Goal: Transaction & Acquisition: Purchase product/service

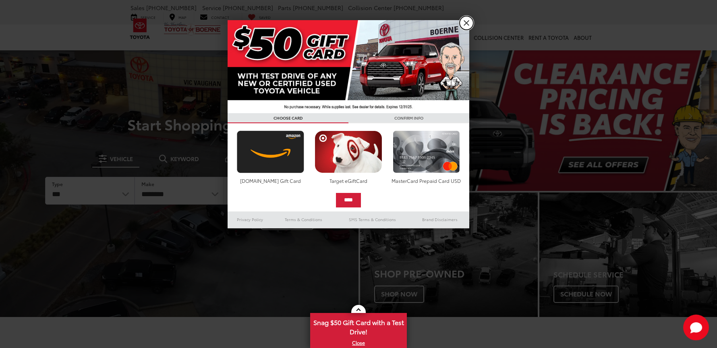
click at [460, 25] on link "X" at bounding box center [466, 23] width 14 height 14
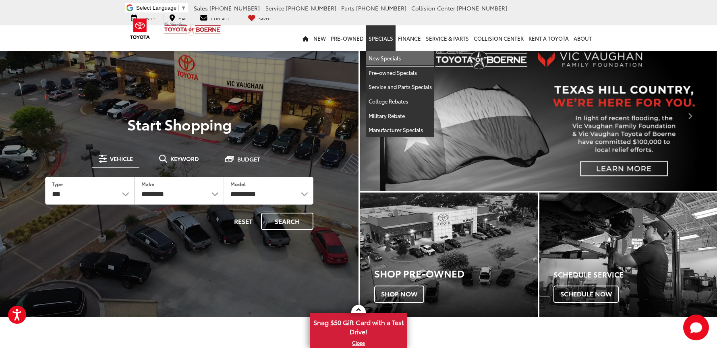
drag, startPoint x: 385, startPoint y: 57, endPoint x: 192, endPoint y: 50, distance: 193.0
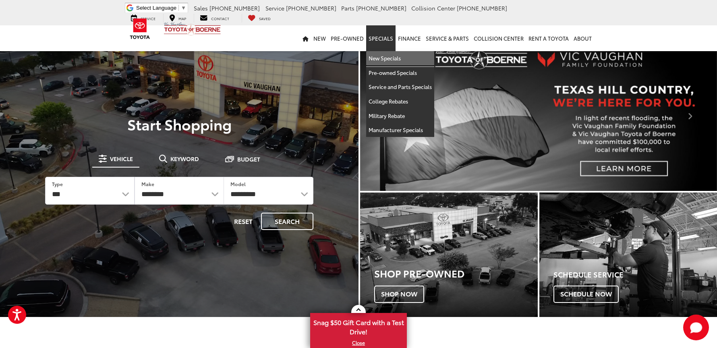
click at [385, 57] on link "New Specials" at bounding box center [400, 58] width 68 height 14
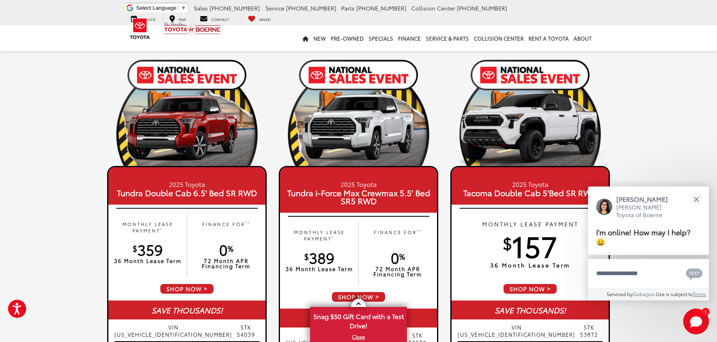
scroll to position [121, 0]
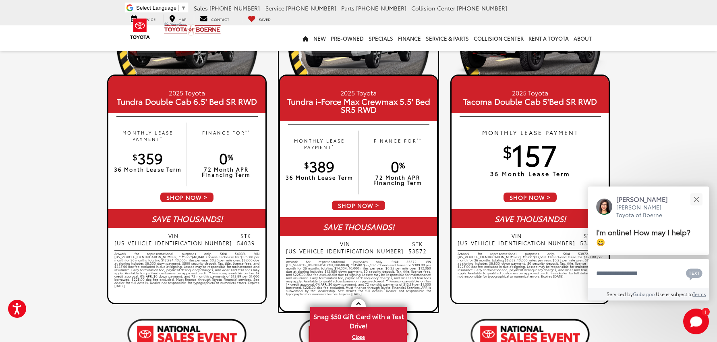
click at [369, 191] on div "MONTHLY LEASE PAYMENT * $ 389 36 Month Lease Term FINANCE FOR ** 0 % 72 Month A…" at bounding box center [358, 162] width 157 height 74
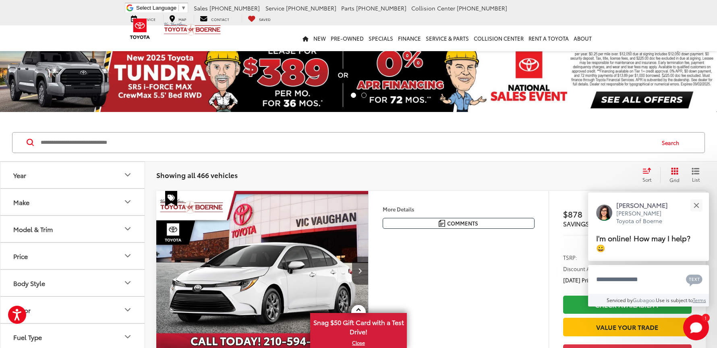
click at [188, 80] on img at bounding box center [358, 76] width 717 height 72
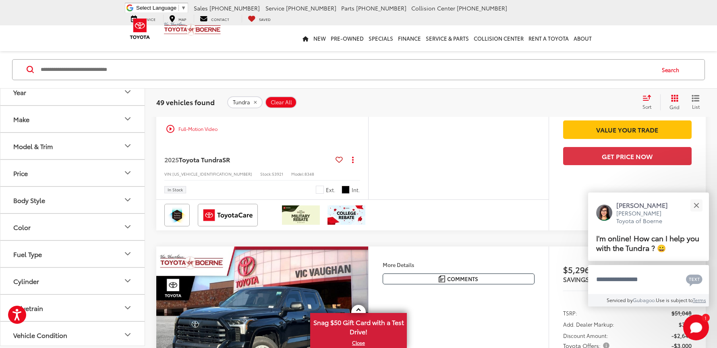
scroll to position [121, 0]
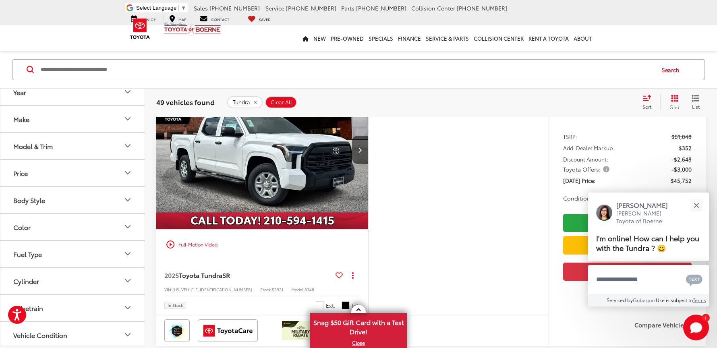
click at [105, 149] on button "Model & Trim" at bounding box center [72, 146] width 145 height 26
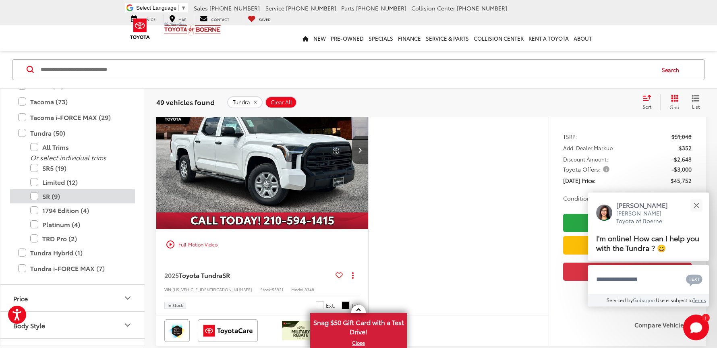
scroll to position [438, 0]
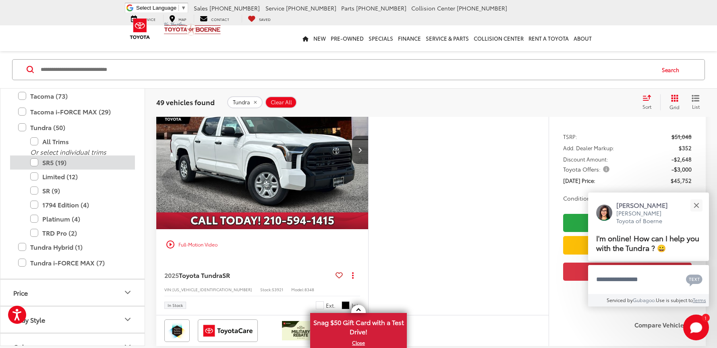
click at [48, 162] on label "SR5 (19)" at bounding box center [78, 162] width 97 height 14
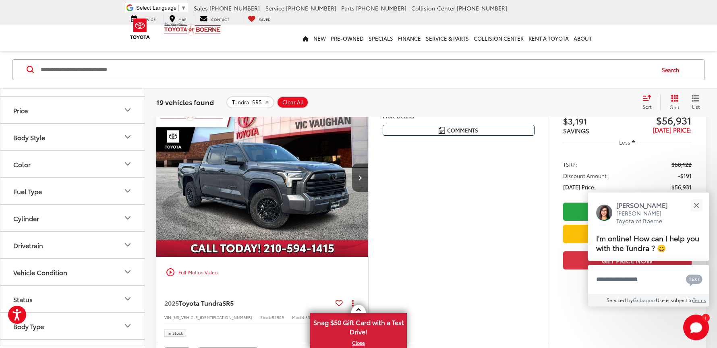
scroll to position [757, 0]
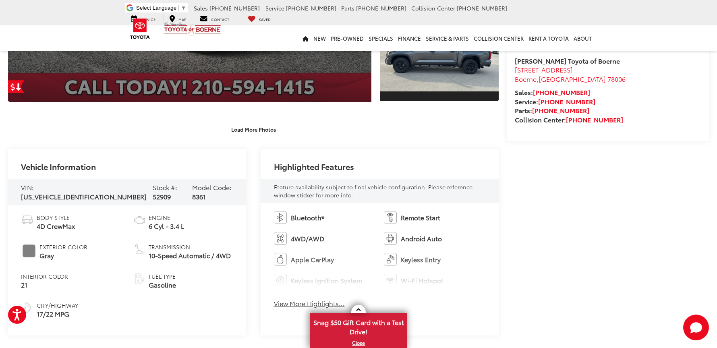
scroll to position [159, 0]
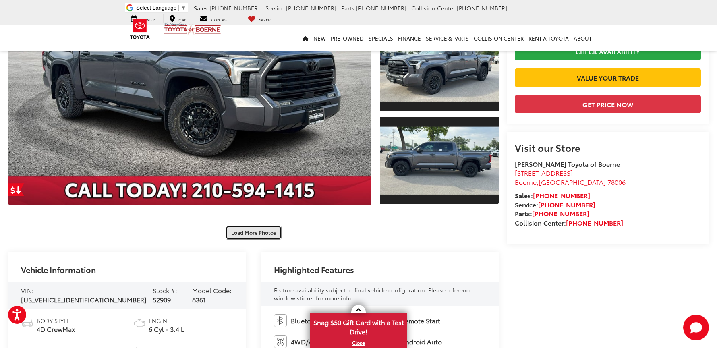
click at [264, 231] on button "Load More Photos" at bounding box center [253, 232] width 56 height 14
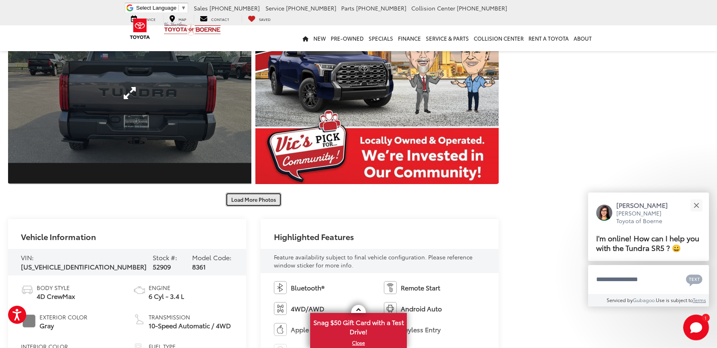
scroll to position [521, 0]
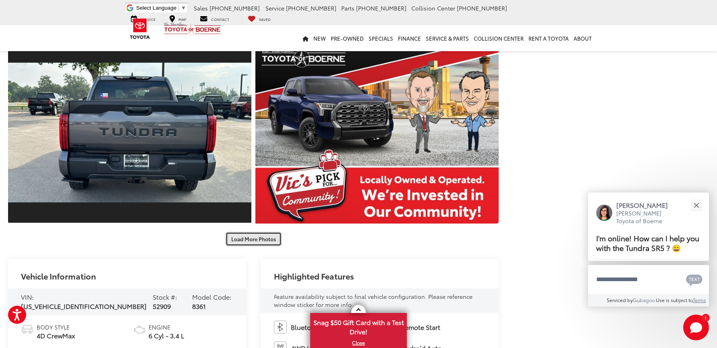
click at [244, 239] on button "Load More Photos" at bounding box center [253, 239] width 56 height 14
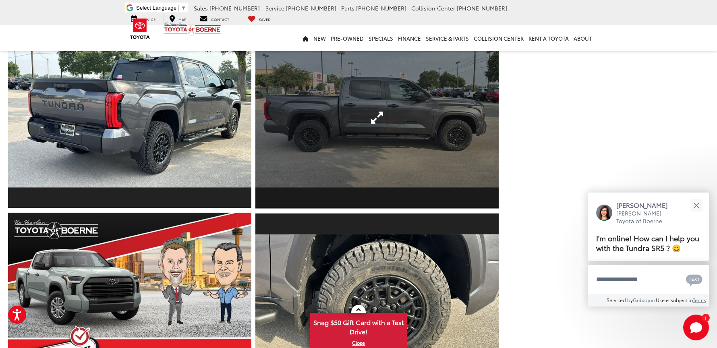
scroll to position [883, 0]
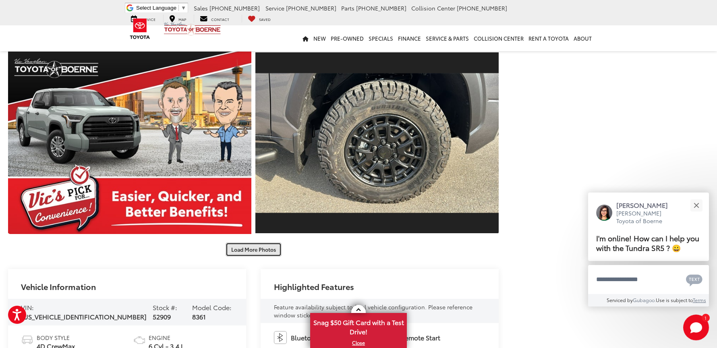
click at [249, 256] on button "Load More Photos" at bounding box center [253, 249] width 56 height 14
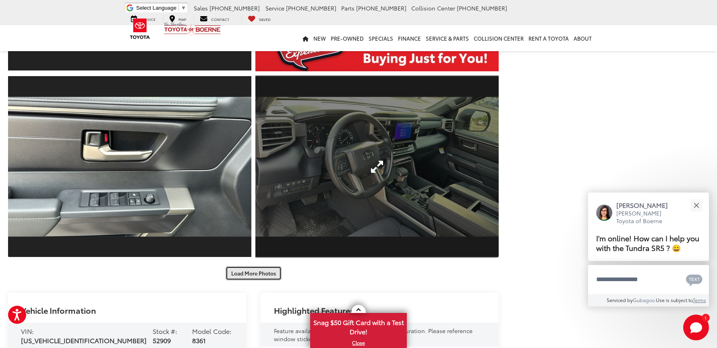
scroll to position [1245, 0]
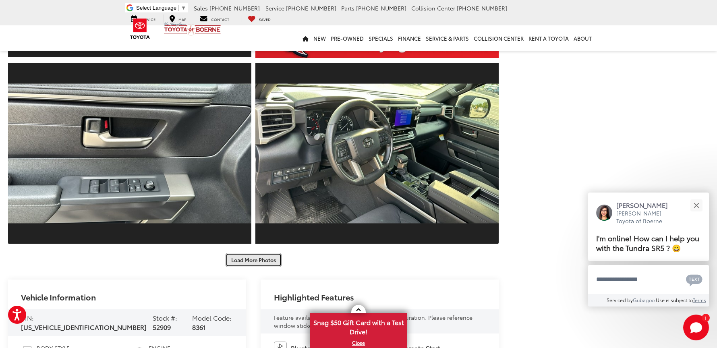
click at [266, 256] on button "Load More Photos" at bounding box center [253, 260] width 56 height 14
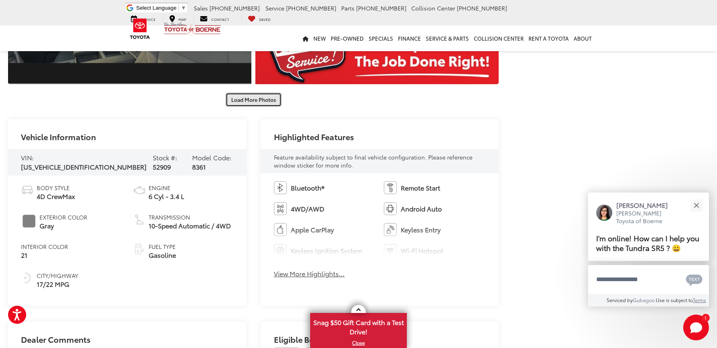
scroll to position [1849, 0]
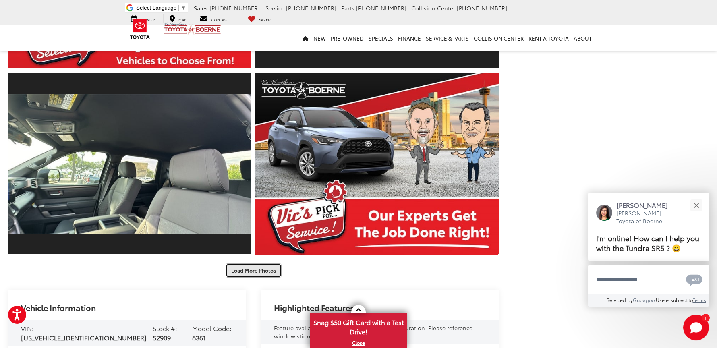
click at [235, 270] on button "Load More Photos" at bounding box center [253, 270] width 56 height 14
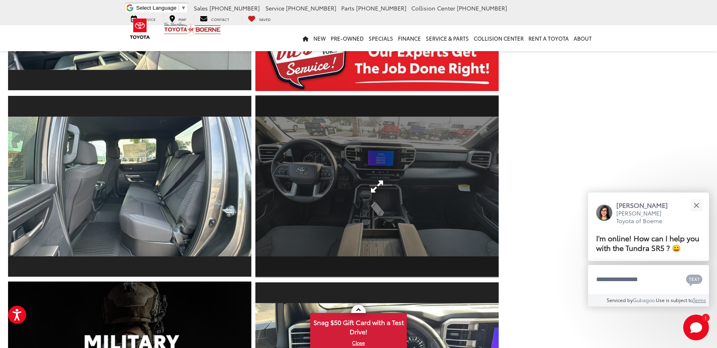
scroll to position [1769, 0]
